Goal: Information Seeking & Learning: Learn about a topic

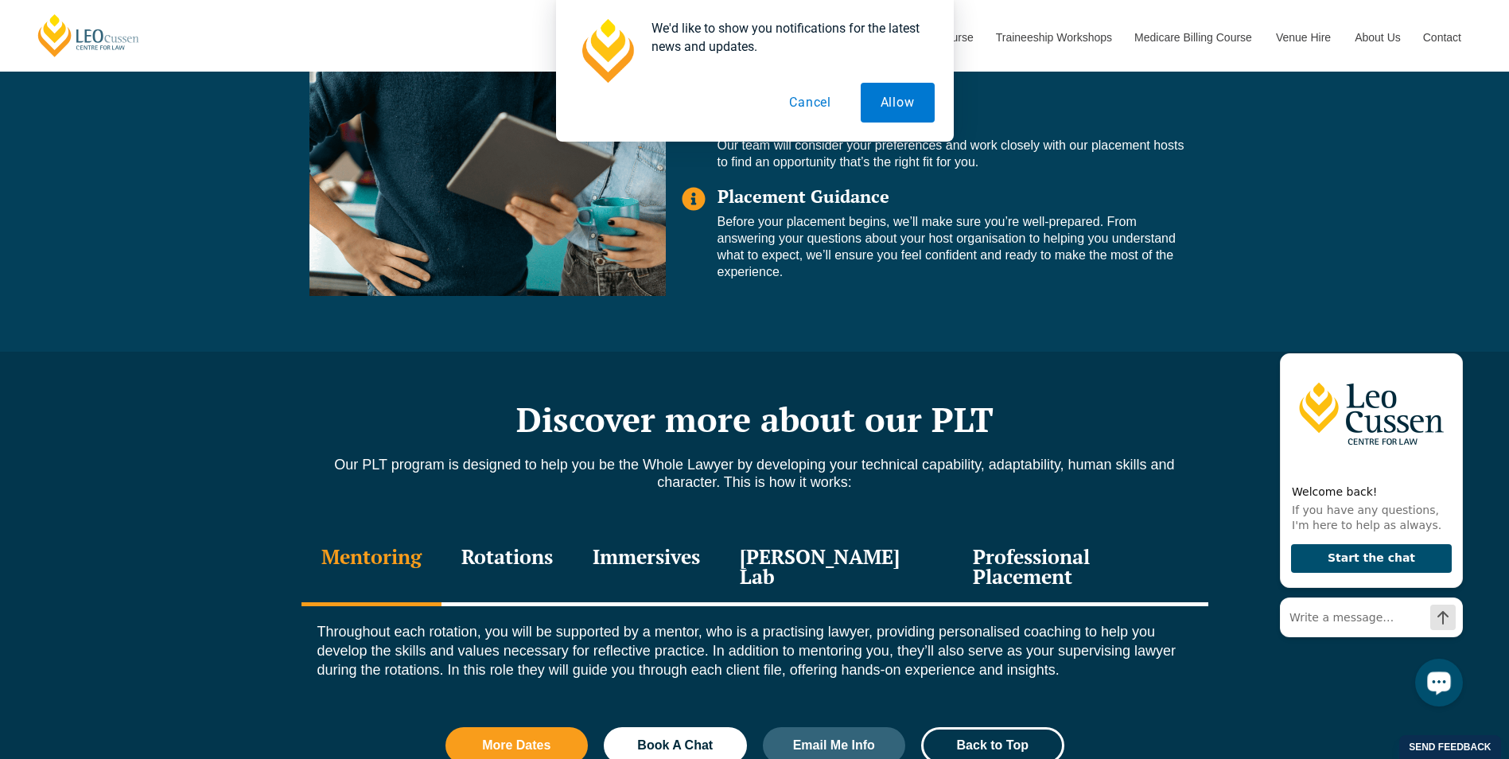
scroll to position [1505, 0]
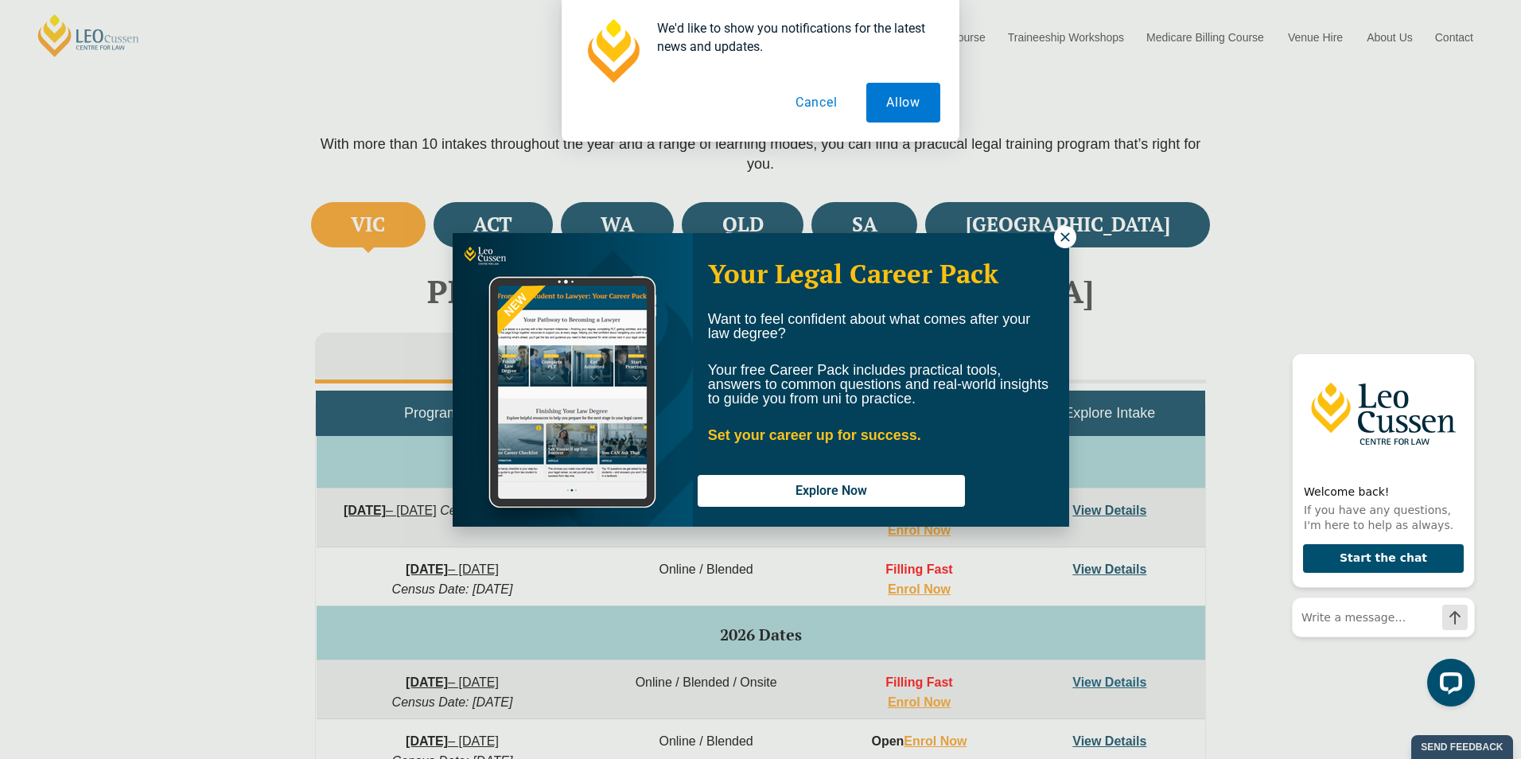
click at [1063, 228] on button at bounding box center [1065, 237] width 22 height 22
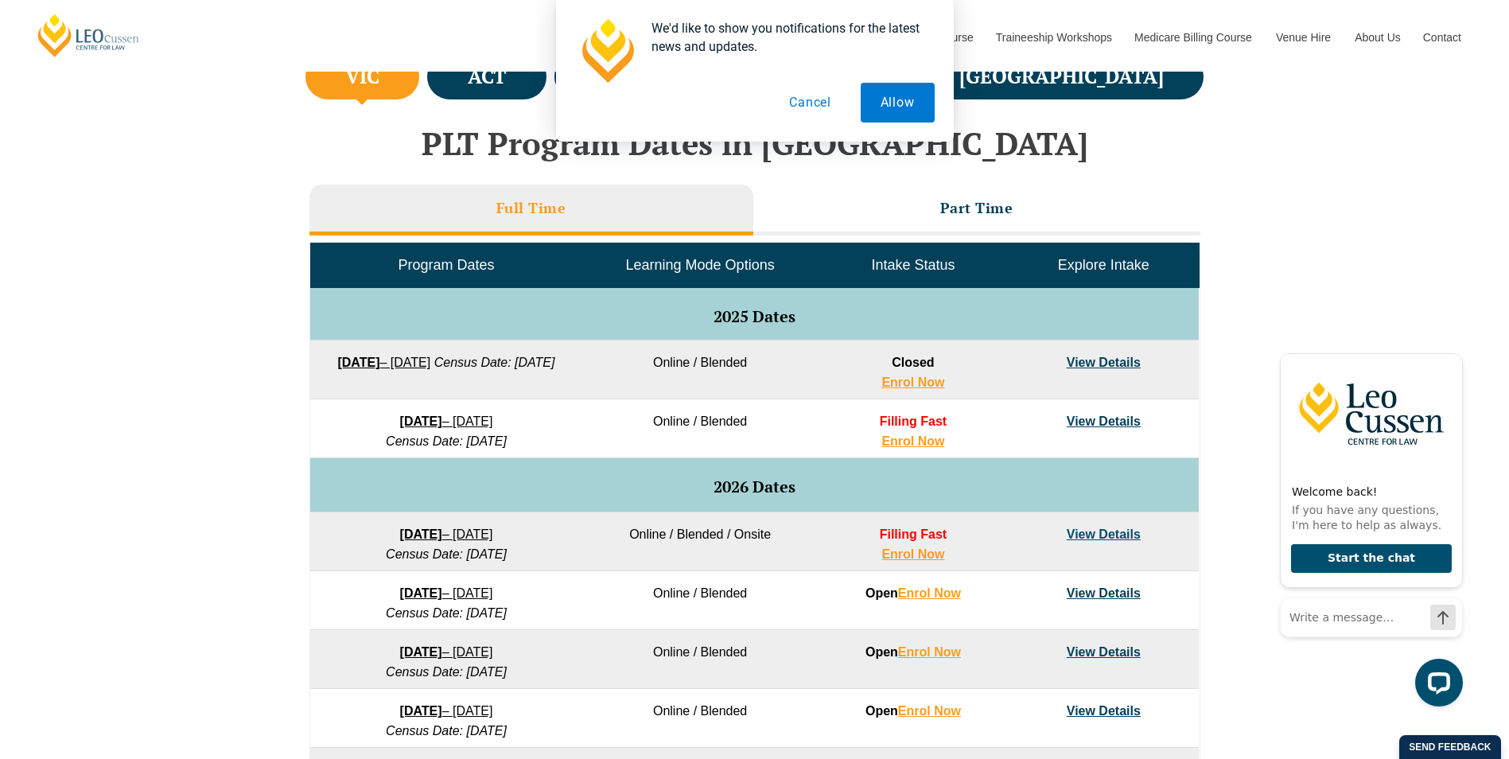
scroll to position [668, 0]
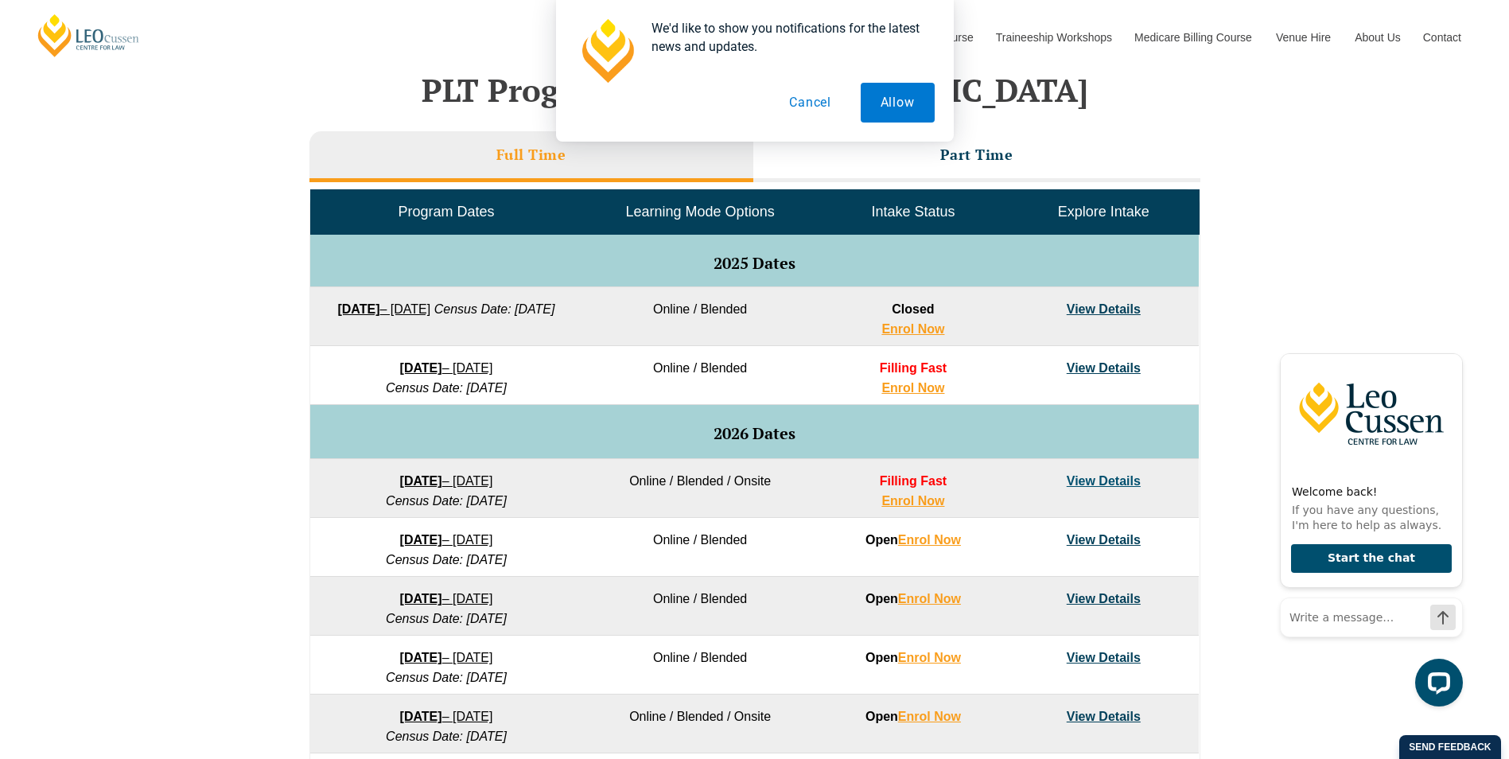
click at [1097, 480] on link "View Details" at bounding box center [1103, 481] width 74 height 14
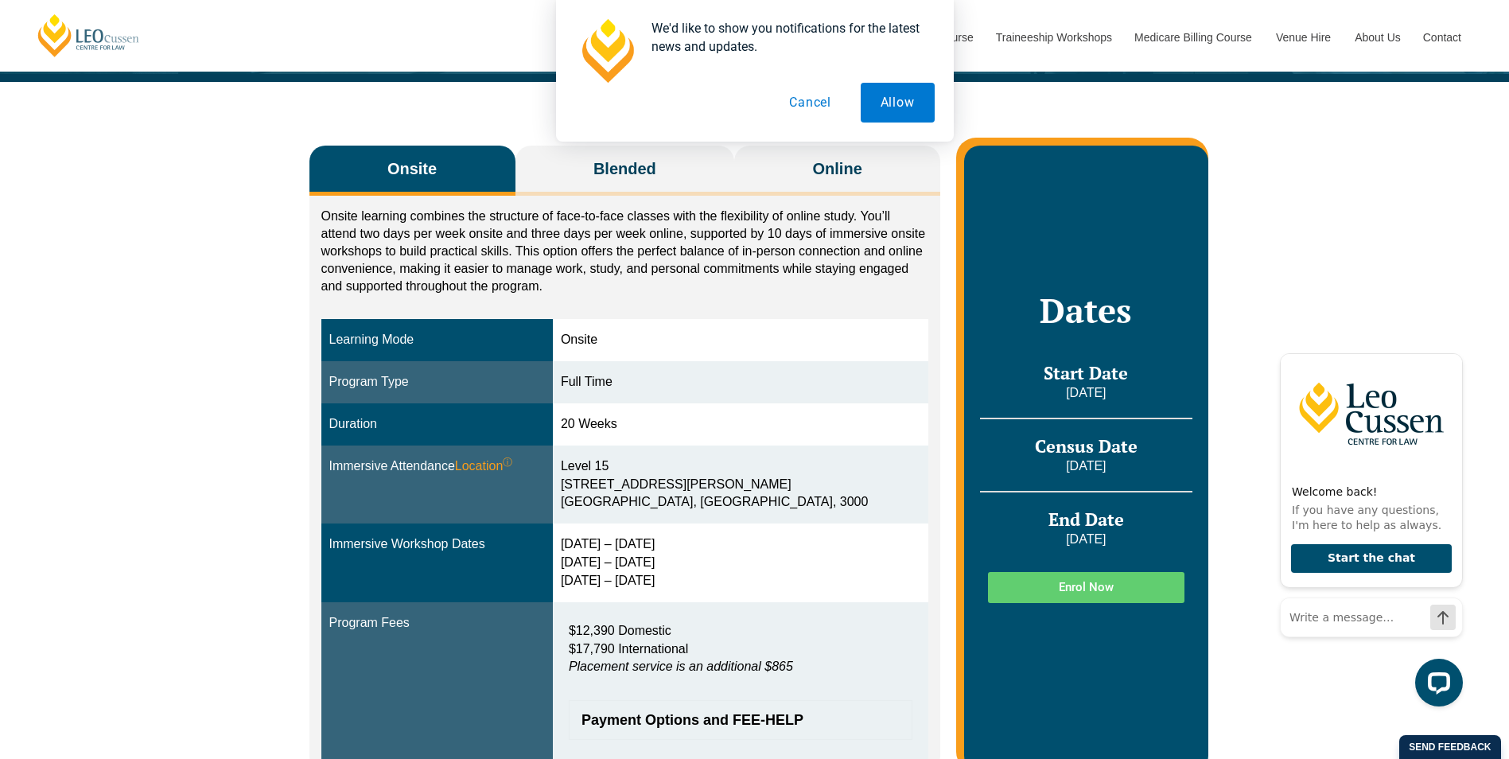
scroll to position [276, 0]
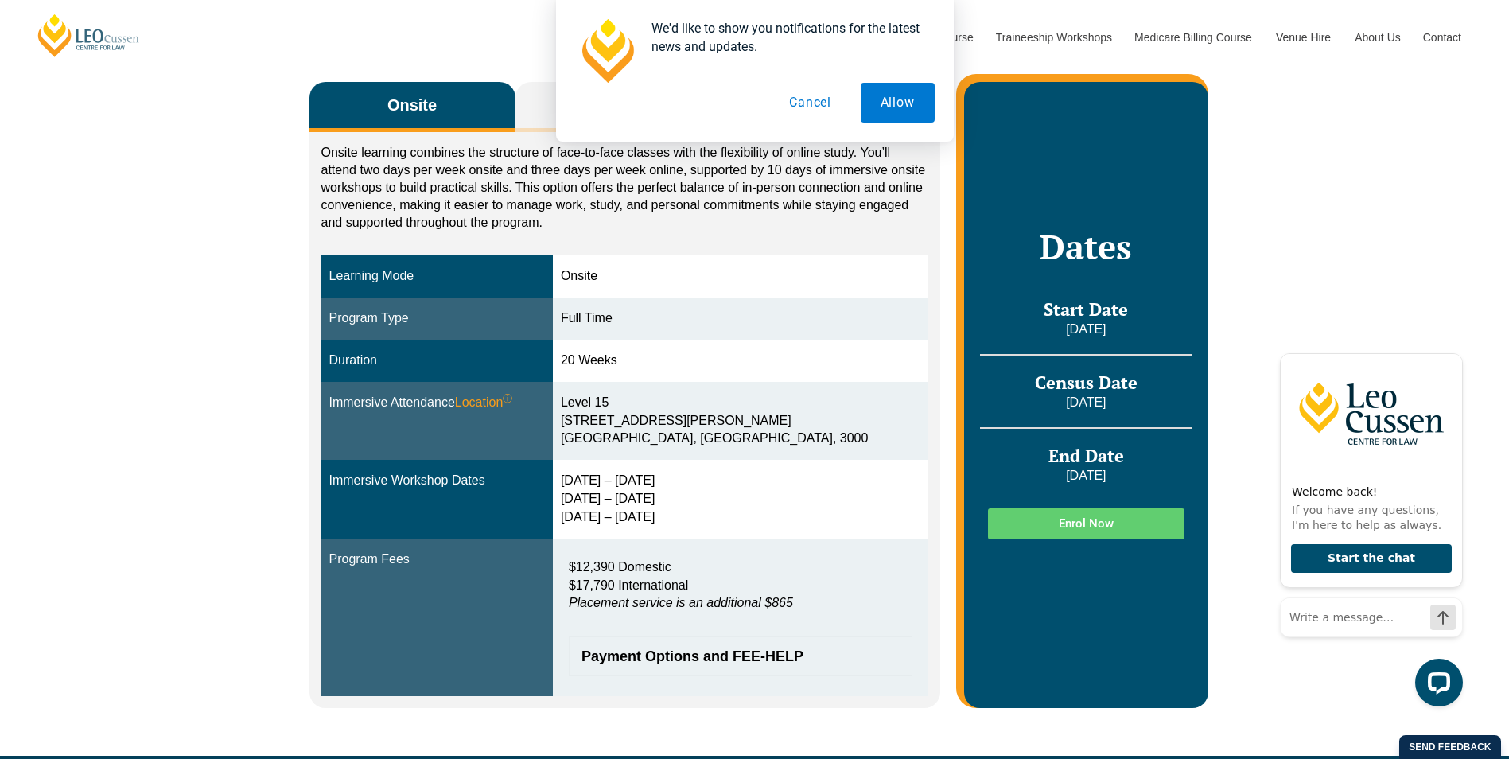
click at [822, 103] on button "Cancel" at bounding box center [810, 103] width 82 height 40
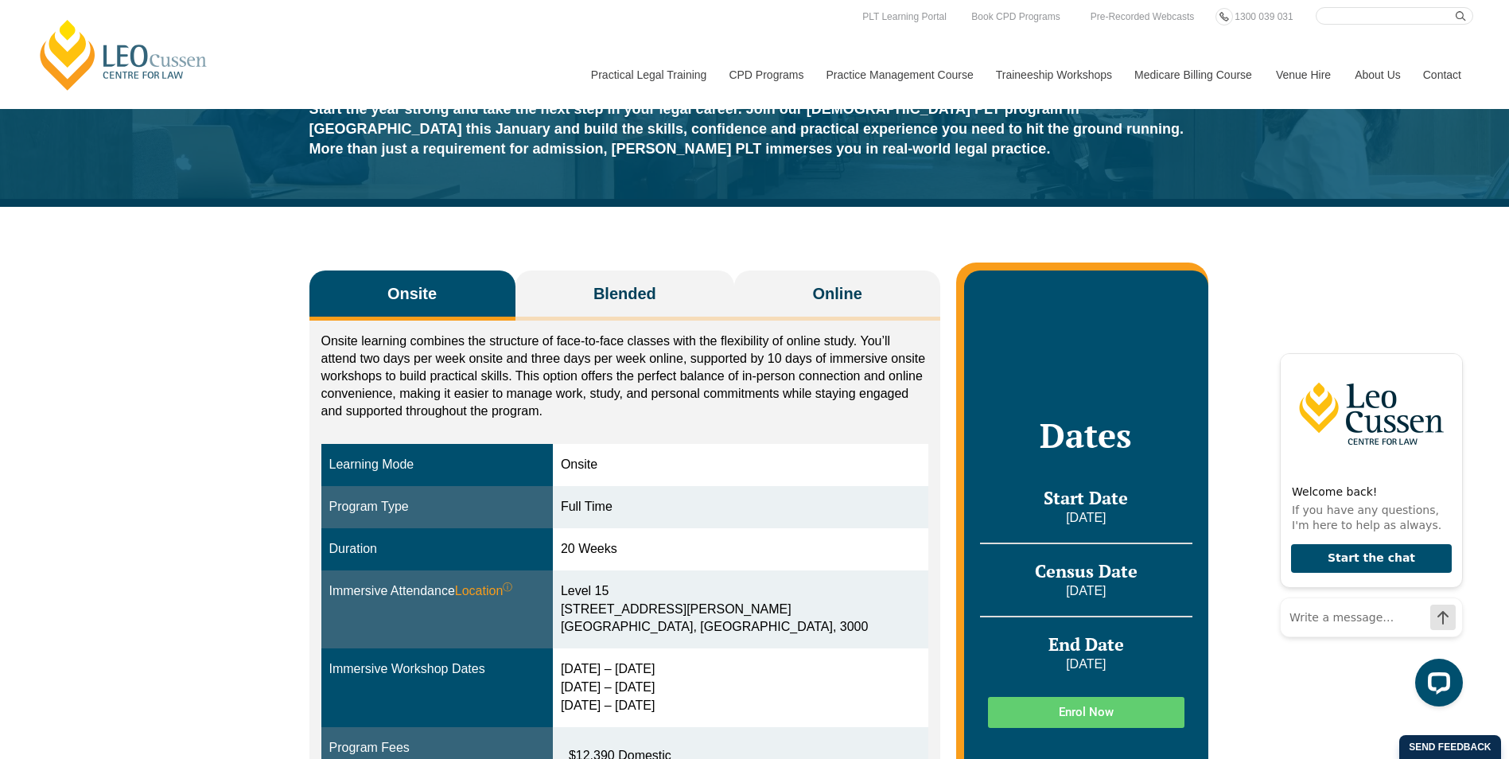
scroll to position [0, 0]
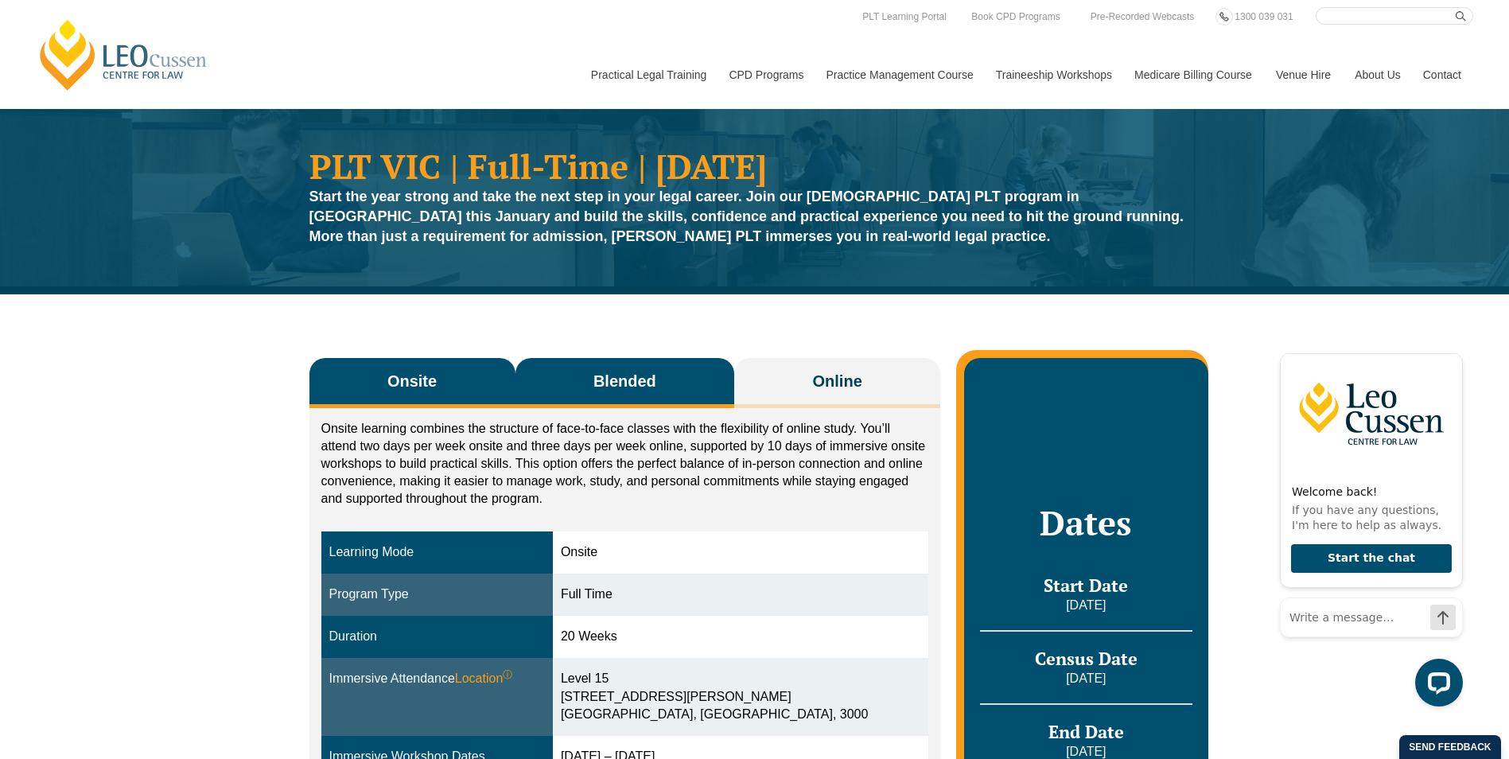
click at [610, 378] on span "Blended" at bounding box center [624, 381] width 63 height 22
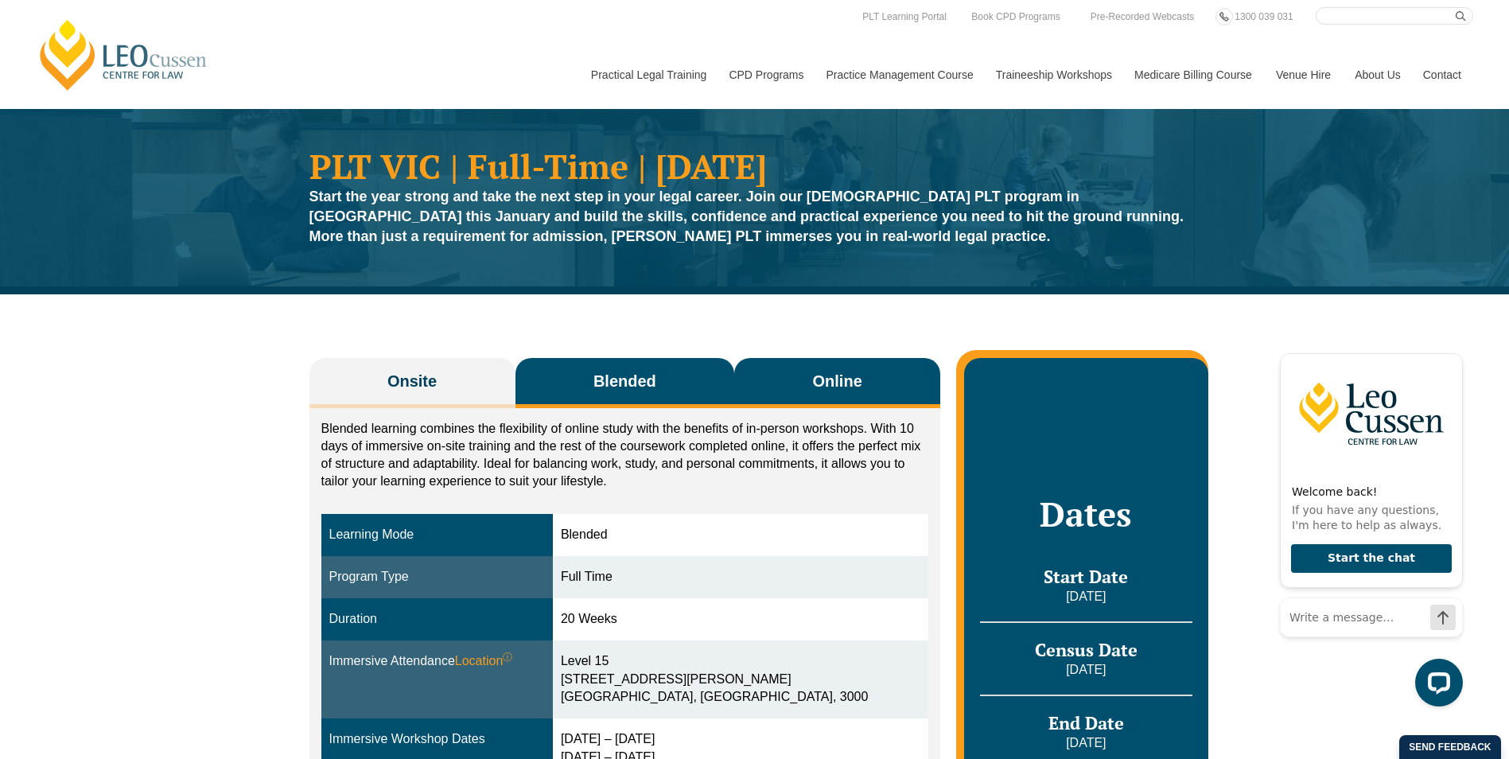
click at [861, 377] on span "Online" at bounding box center [837, 381] width 49 height 22
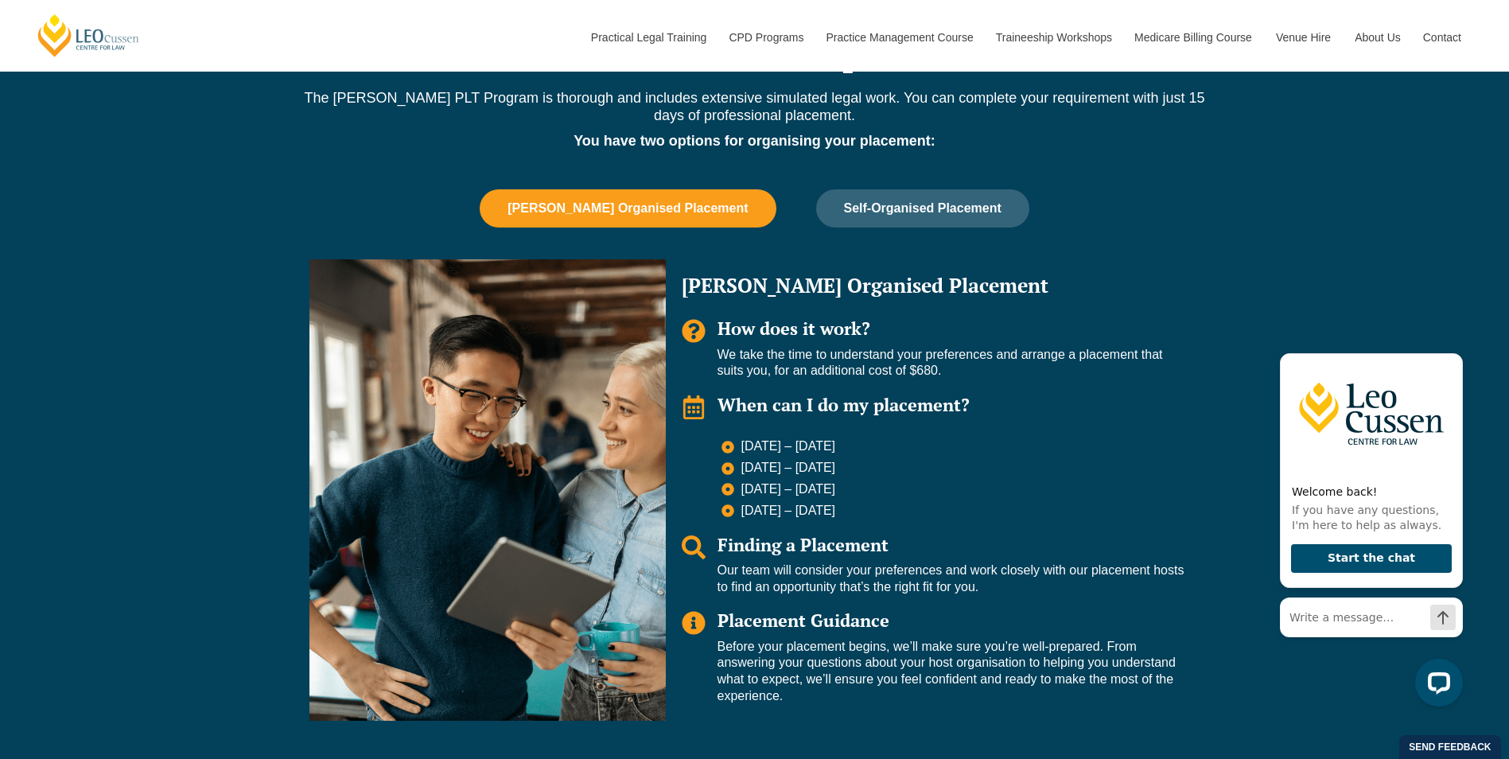
scroll to position [1039, 0]
